Goal: Transaction & Acquisition: Subscribe to service/newsletter

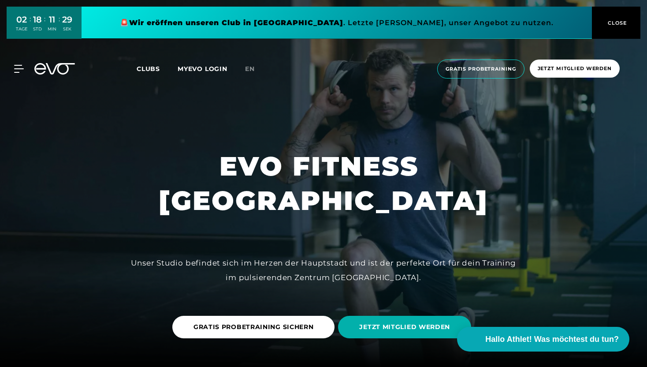
click at [245, 69] on div "Clubs MYEVO LOGIN" at bounding box center [191, 69] width 108 height 10
click at [253, 69] on span "en" at bounding box center [250, 69] width 10 height 8
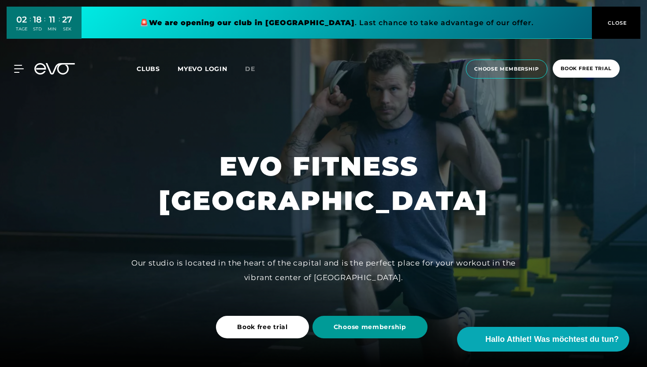
click at [340, 318] on span "Choose membership" at bounding box center [370, 327] width 115 height 22
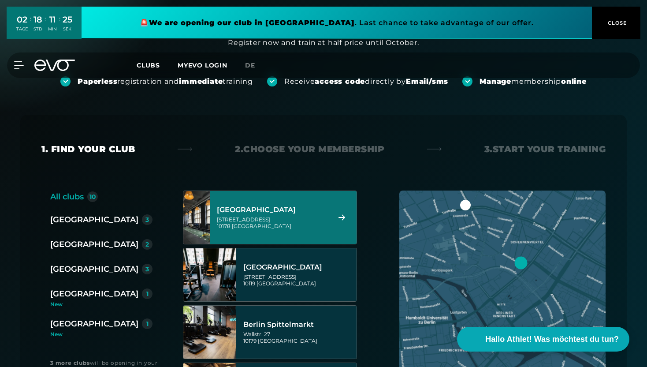
scroll to position [81, 0]
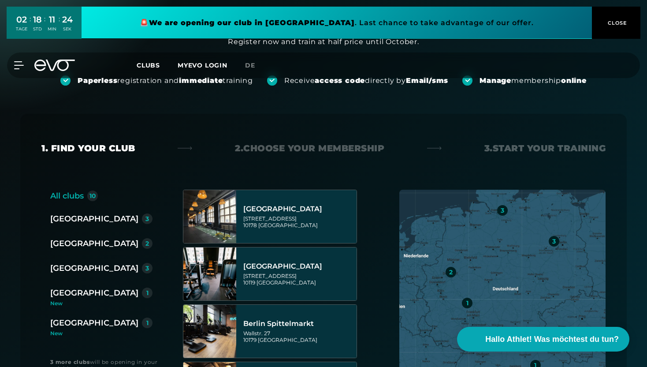
click at [67, 219] on div "[GEOGRAPHIC_DATA]" at bounding box center [94, 219] width 88 height 12
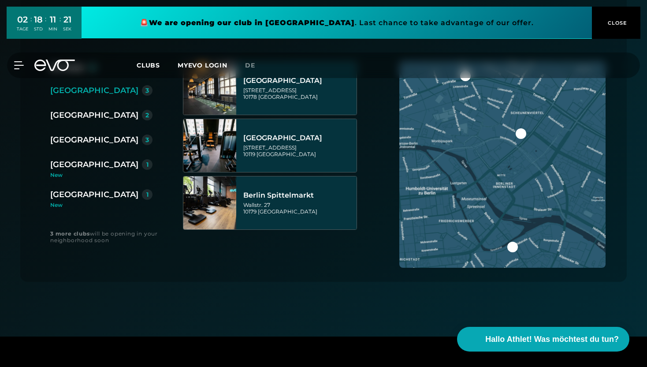
scroll to position [147, 0]
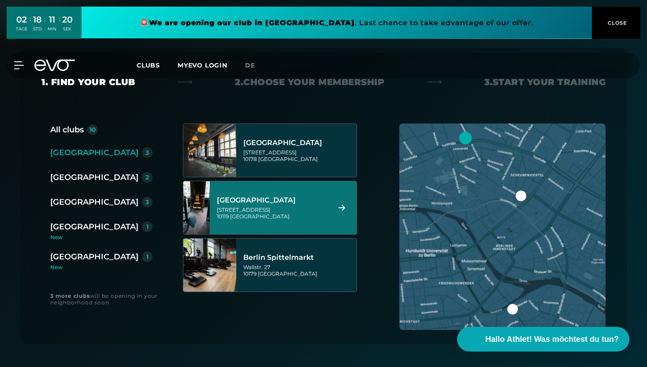
click at [258, 195] on div "[GEOGRAPHIC_DATA][STREET_ADDRESS]" at bounding box center [272, 207] width 111 height 39
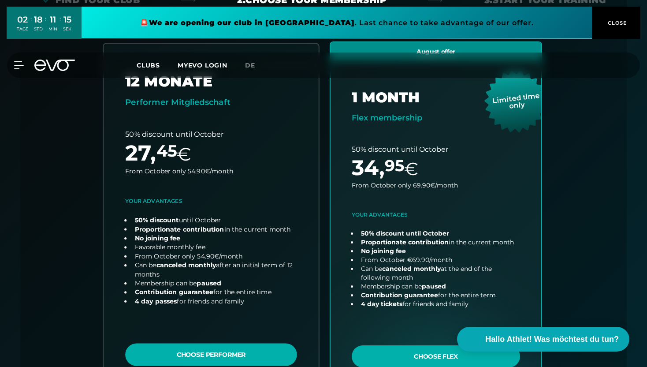
scroll to position [223, 0]
